Goal: Information Seeking & Learning: Learn about a topic

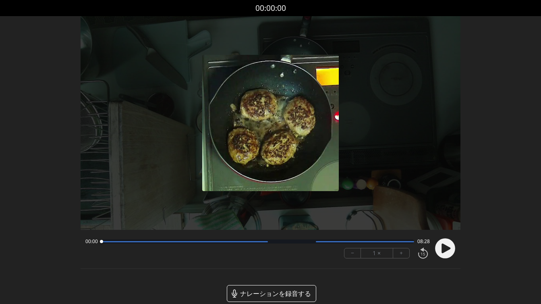
click at [398, 255] on button "+" at bounding box center [401, 253] width 16 height 10
click at [440, 247] on circle at bounding box center [445, 248] width 20 height 20
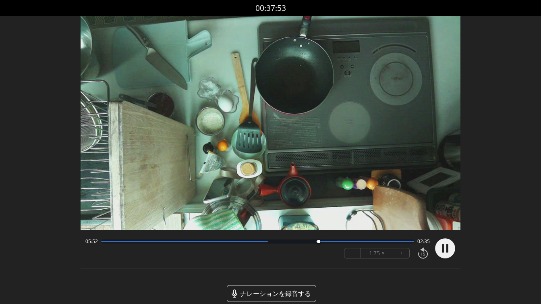
click at [436, 249] on circle at bounding box center [445, 248] width 20 height 20
click at [444, 250] on icon at bounding box center [445, 248] width 9 height 10
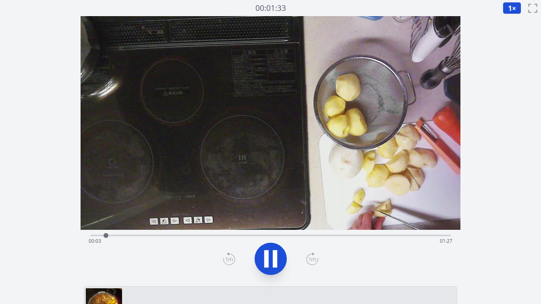
click at [180, 236] on div "経過時間: 00:03 残り時間: 01:27" at bounding box center [271, 240] width 364 height 13
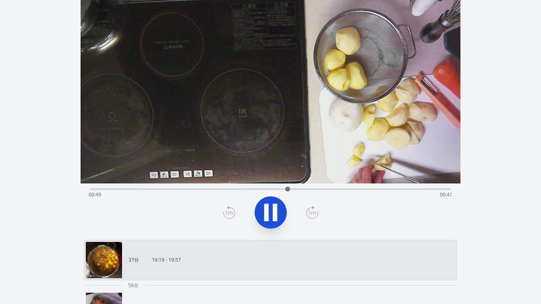
scroll to position [47, 0]
click at [359, 188] on div "経過時間: 00:50 残り時間: 00:40" at bounding box center [271, 194] width 364 height 13
click at [370, 188] on div "経過時間: 01:08 残り時間: 00:22" at bounding box center [271, 194] width 364 height 13
click at [381, 188] on div "経過時間: 01:10 残り時間: 00:20" at bounding box center [271, 194] width 364 height 13
click at [392, 188] on div "経過時間: 01:13 残り時間: 00:17" at bounding box center [271, 194] width 364 height 13
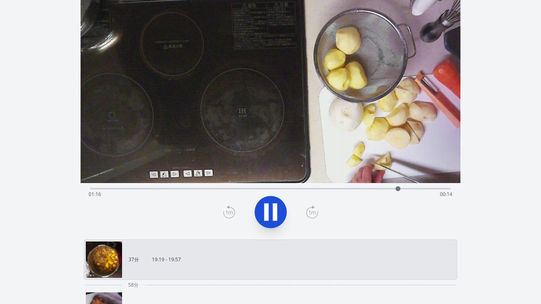
click at [408, 188] on div "経過時間: 01:16 残り時間: 00:14" at bounding box center [271, 194] width 364 height 13
click at [415, 188] on div at bounding box center [412, 188] width 12 height 12
click at [421, 188] on div at bounding box center [418, 188] width 12 height 12
click at [430, 188] on div at bounding box center [425, 188] width 12 height 12
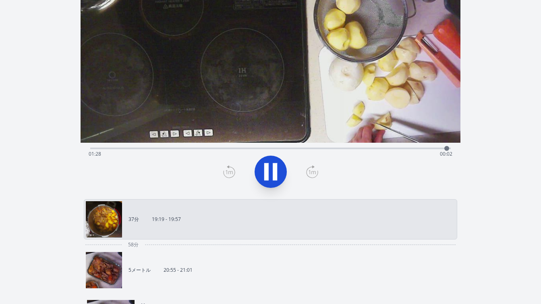
scroll to position [88, 0]
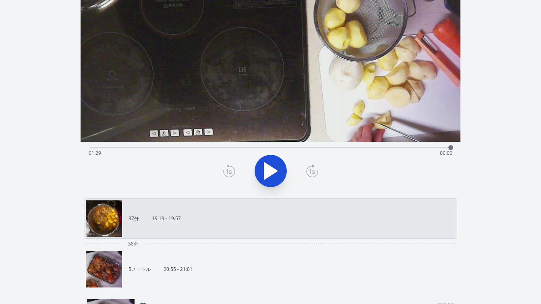
click at [327, 246] on div "58分" at bounding box center [270, 243] width 373 height 10
click at [256, 268] on link "5メートル 20:55 - 21:01" at bounding box center [267, 269] width 363 height 36
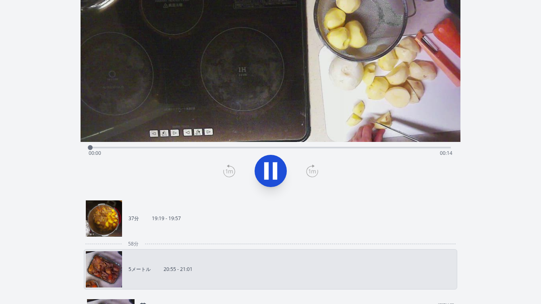
click at [348, 145] on div "経過時間: 00:00 残り時間: 00:14" at bounding box center [270, 147] width 360 height 10
click at [279, 167] on icon at bounding box center [270, 170] width 23 height 23
click at [300, 146] on div "経過時間: 00:11 残り時間: 00:02" at bounding box center [270, 147] width 360 height 10
click at [281, 146] on div "経過時間: 00:08 残り時間: 00:05" at bounding box center [270, 147] width 360 height 10
click at [243, 145] on div "経過時間: 00:07 残り時間: 00:06" at bounding box center [270, 147] width 360 height 10
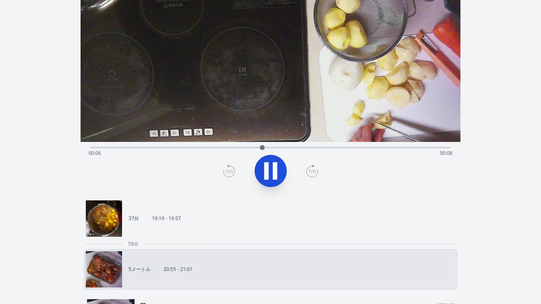
click at [223, 146] on div "経過時間: 00:06 残り時間: 00:08" at bounding box center [270, 147] width 360 height 10
click at [202, 150] on div "経過時間: 00:05 残り時間: 00:08" at bounding box center [271, 153] width 364 height 13
click at [180, 149] on div "経過時間: 00:05 残り時間: 00:09" at bounding box center [271, 153] width 364 height 13
click at [164, 147] on div "経過時間: 00:04 残り時間: 00:10" at bounding box center [271, 153] width 364 height 13
click at [113, 146] on div "経過時間: 00:04 残り時間: 00:09" at bounding box center [270, 147] width 360 height 10
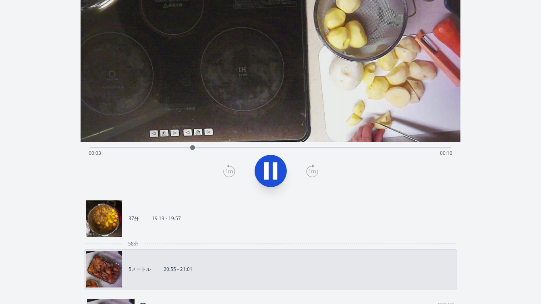
click at [97, 148] on div "経過時間: 00:03 残り時間: 00:10" at bounding box center [271, 153] width 364 height 13
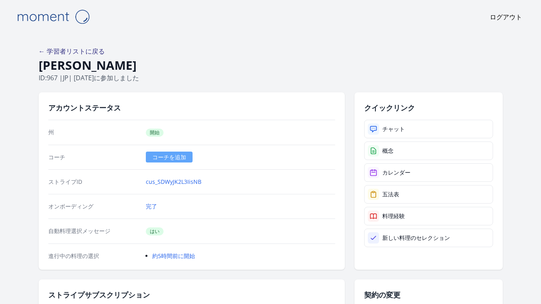
click at [58, 49] on font "← 学習者リストに戻る" at bounding box center [72, 51] width 66 height 9
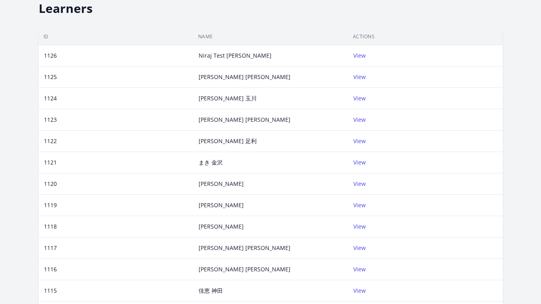
scroll to position [3, 0]
